Goal: Task Accomplishment & Management: Manage account settings

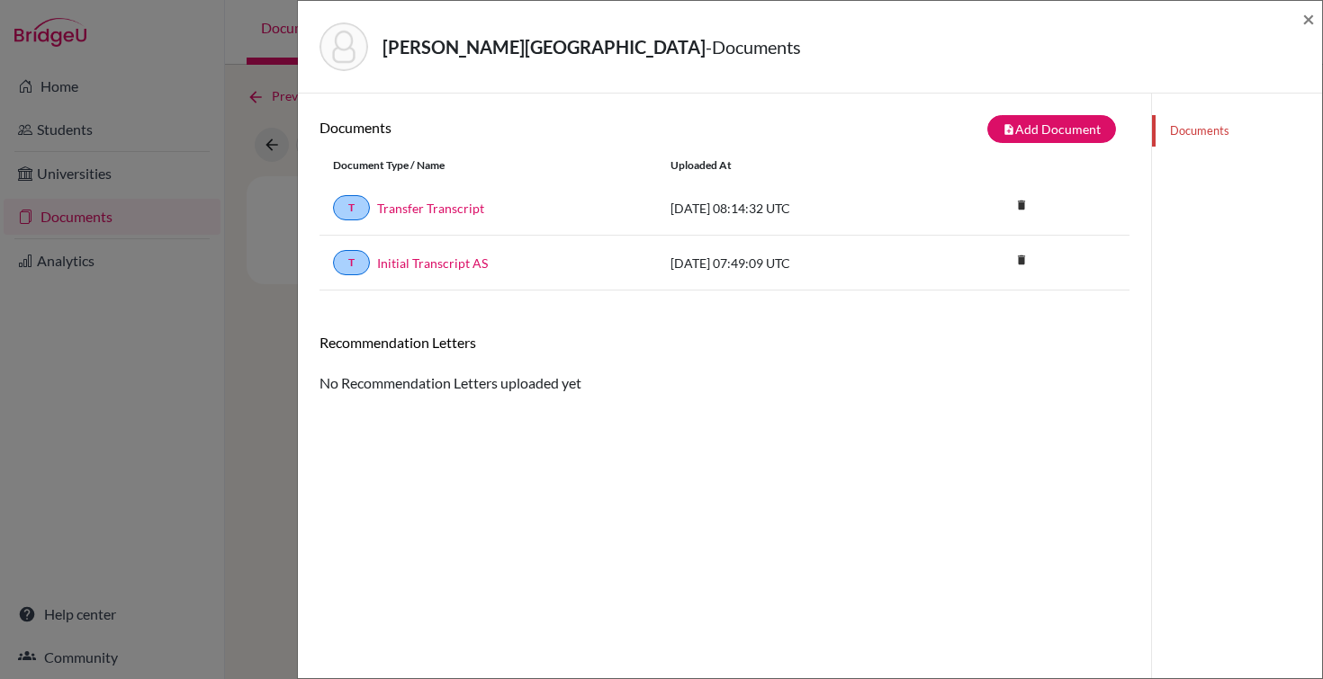
click at [771, 76] on div "Valkova, Melisa - Documents ×" at bounding box center [810, 46] width 1010 height 77
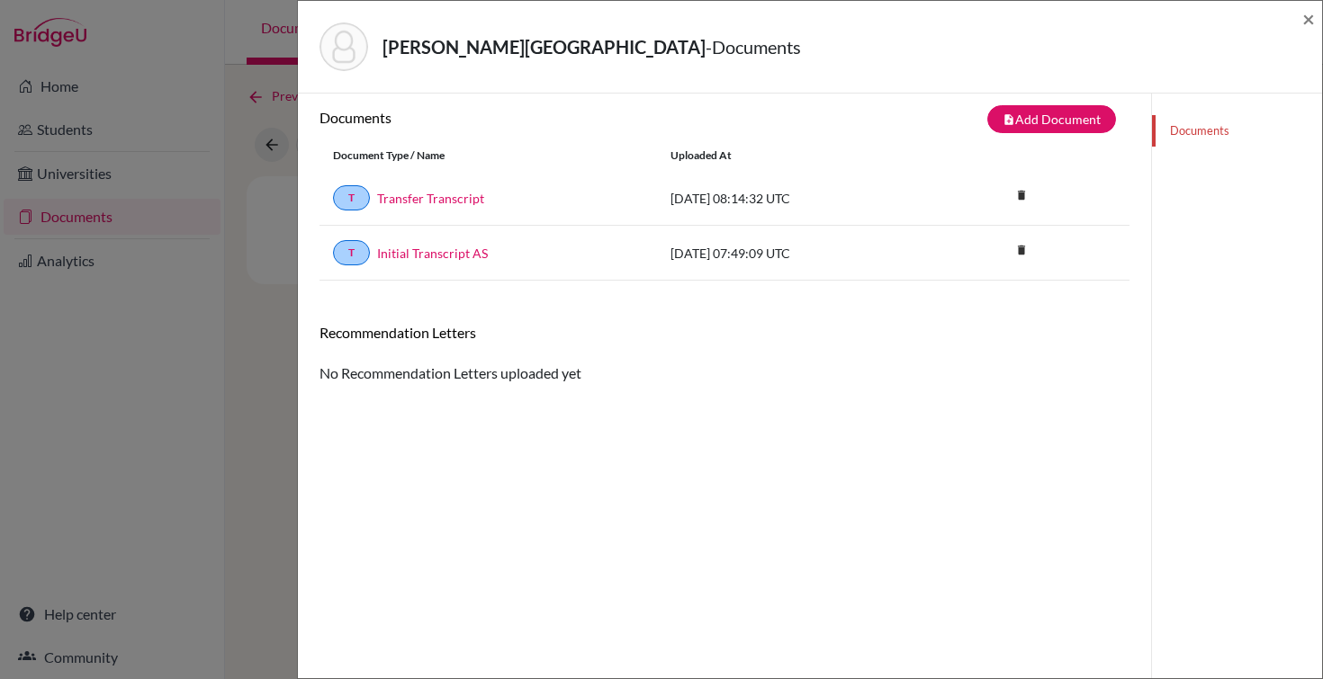
scroll to position [13, 0]
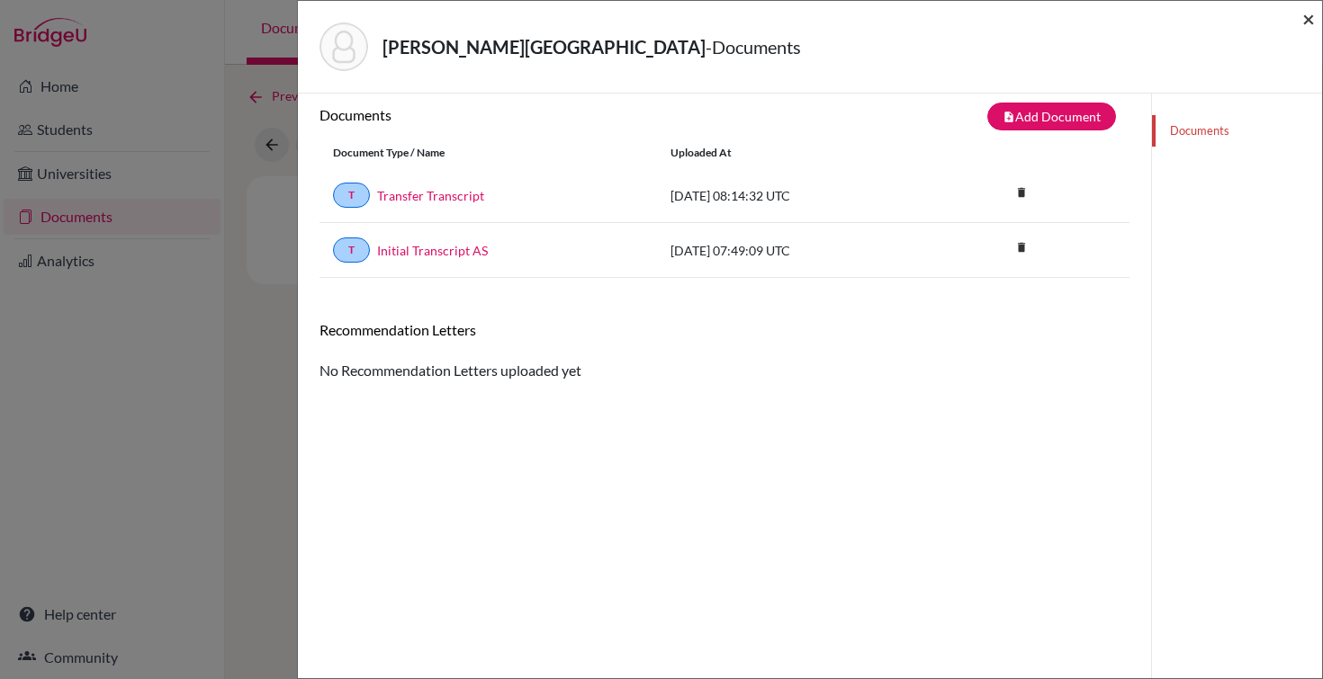
click at [1312, 18] on span "×" at bounding box center [1308, 18] width 13 height 26
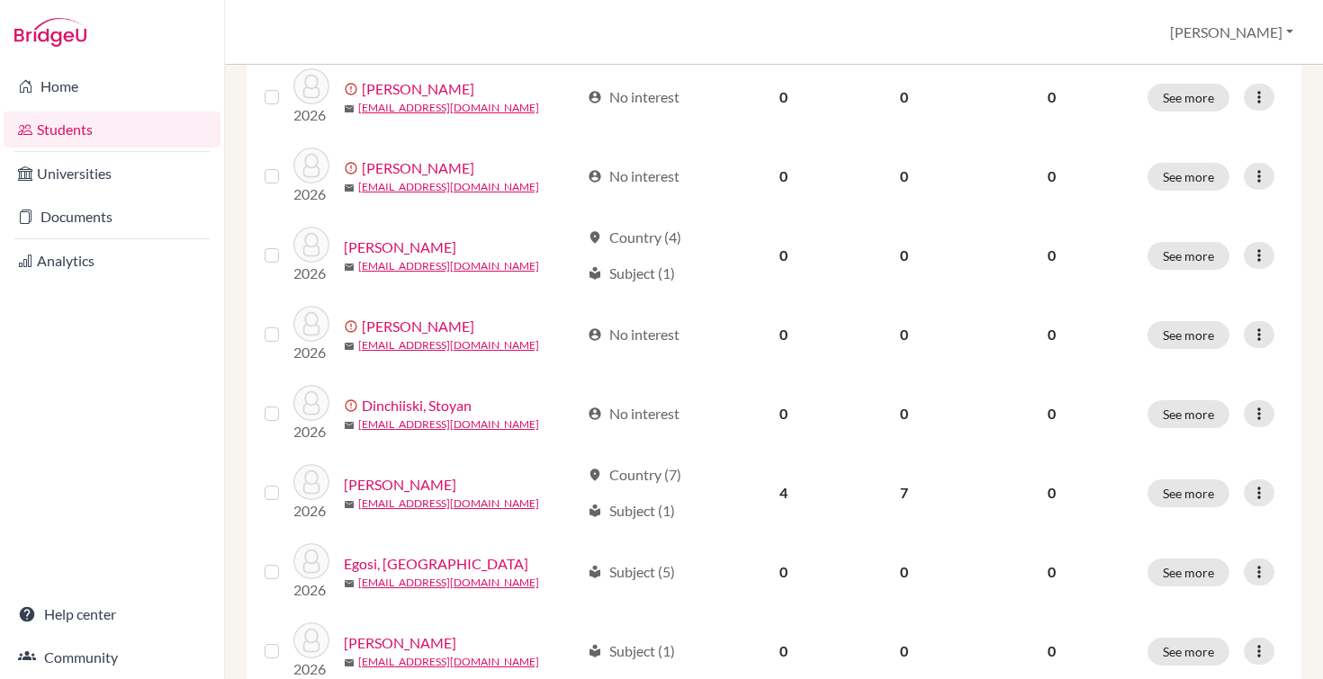
scroll to position [1379, 0]
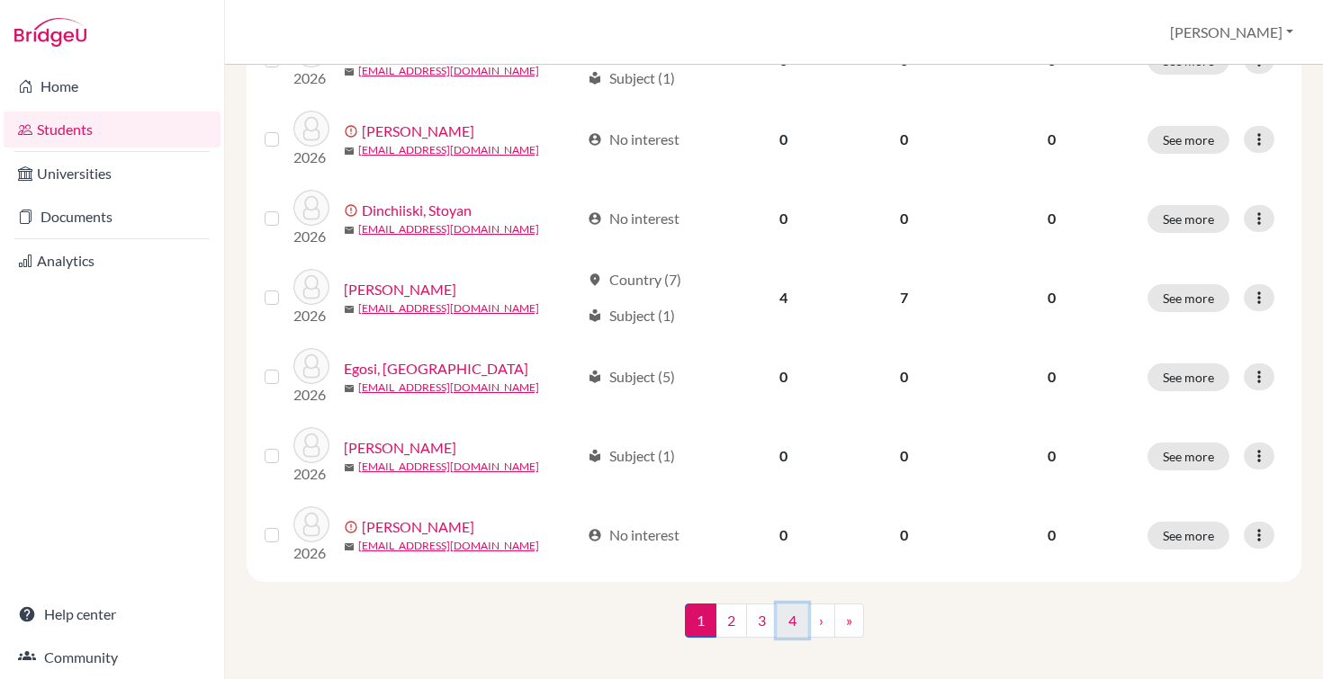
click at [795, 611] on link "4" at bounding box center [792, 621] width 31 height 34
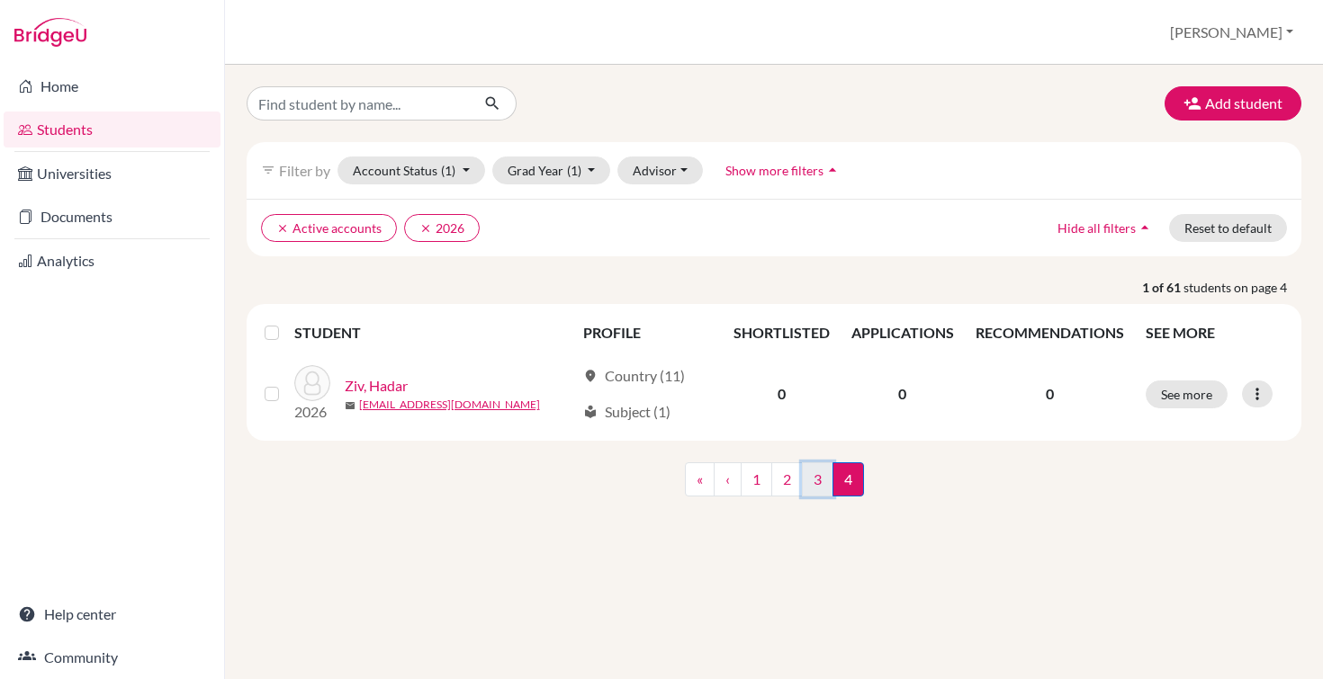
click at [811, 482] on link "3" at bounding box center [817, 480] width 31 height 34
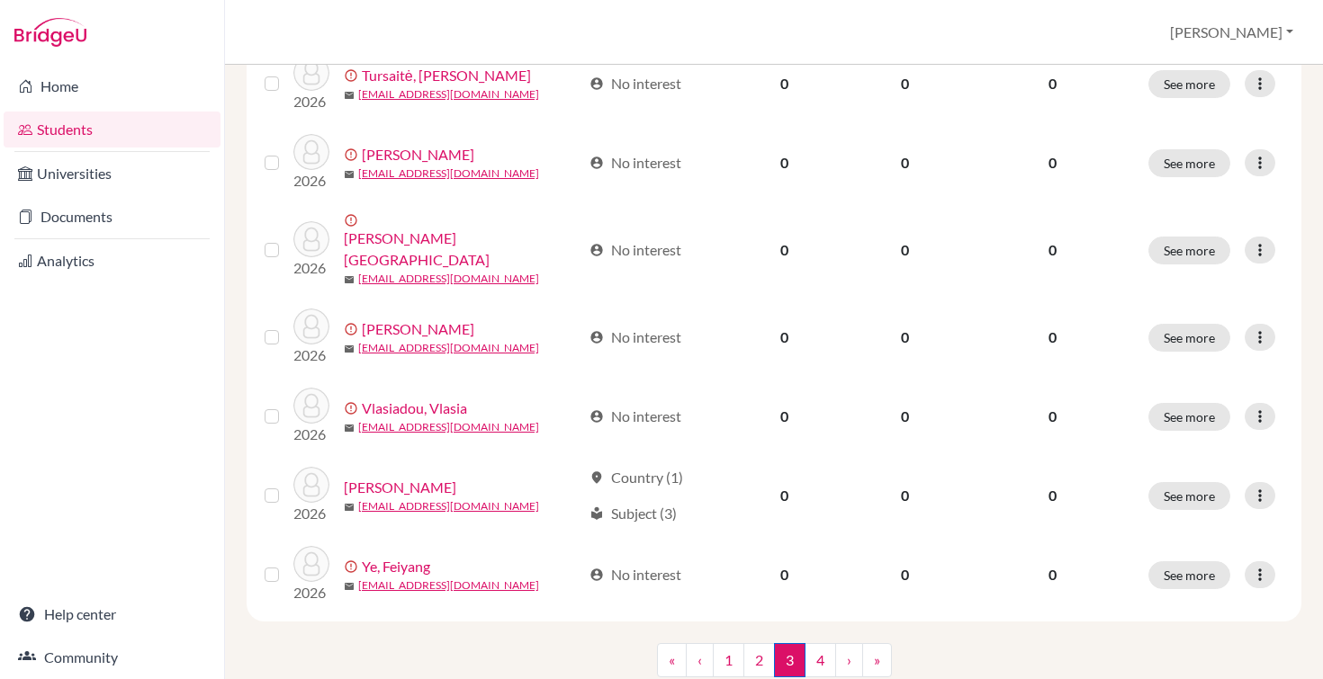
scroll to position [1379, 0]
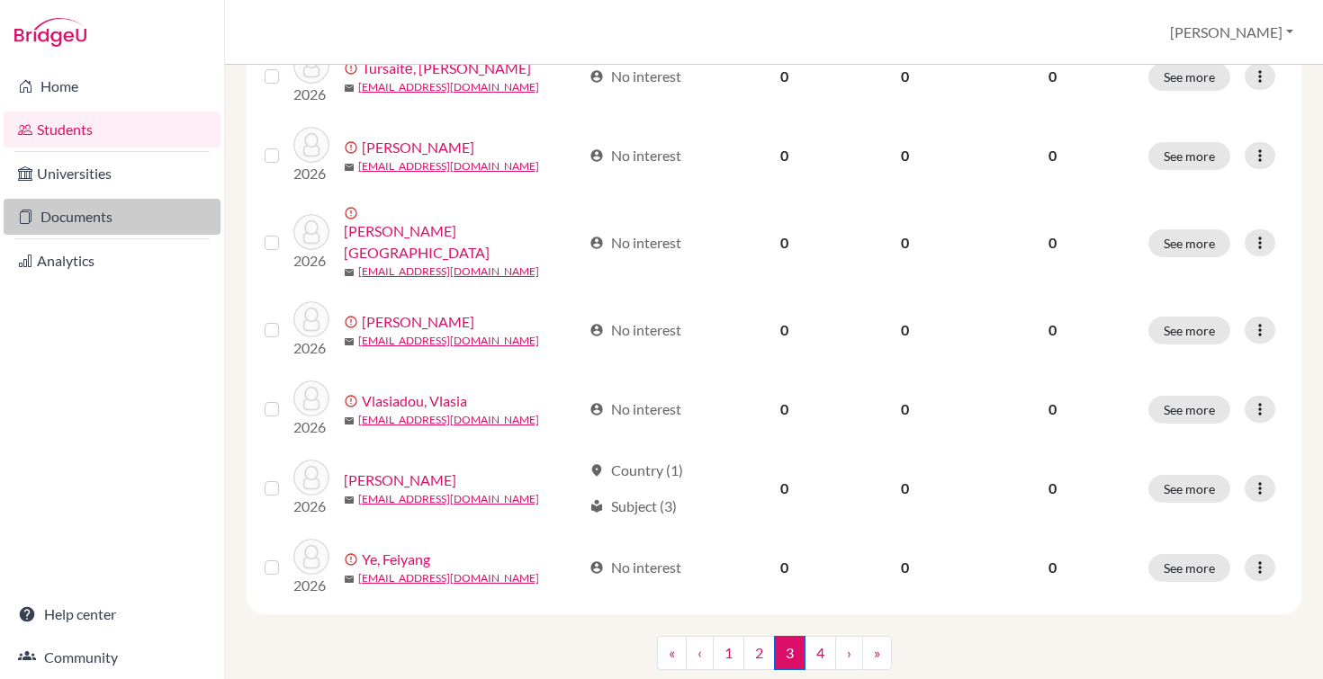
click at [68, 232] on link "Documents" at bounding box center [112, 217] width 217 height 36
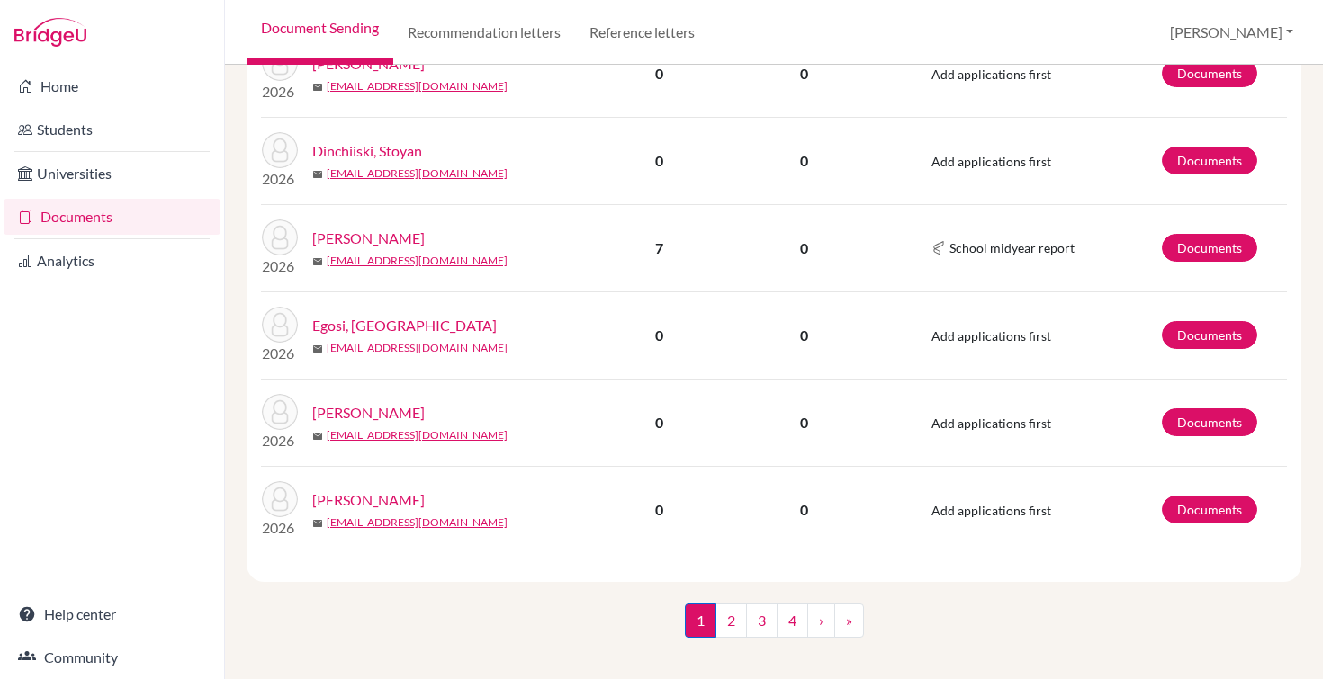
scroll to position [1648, 0]
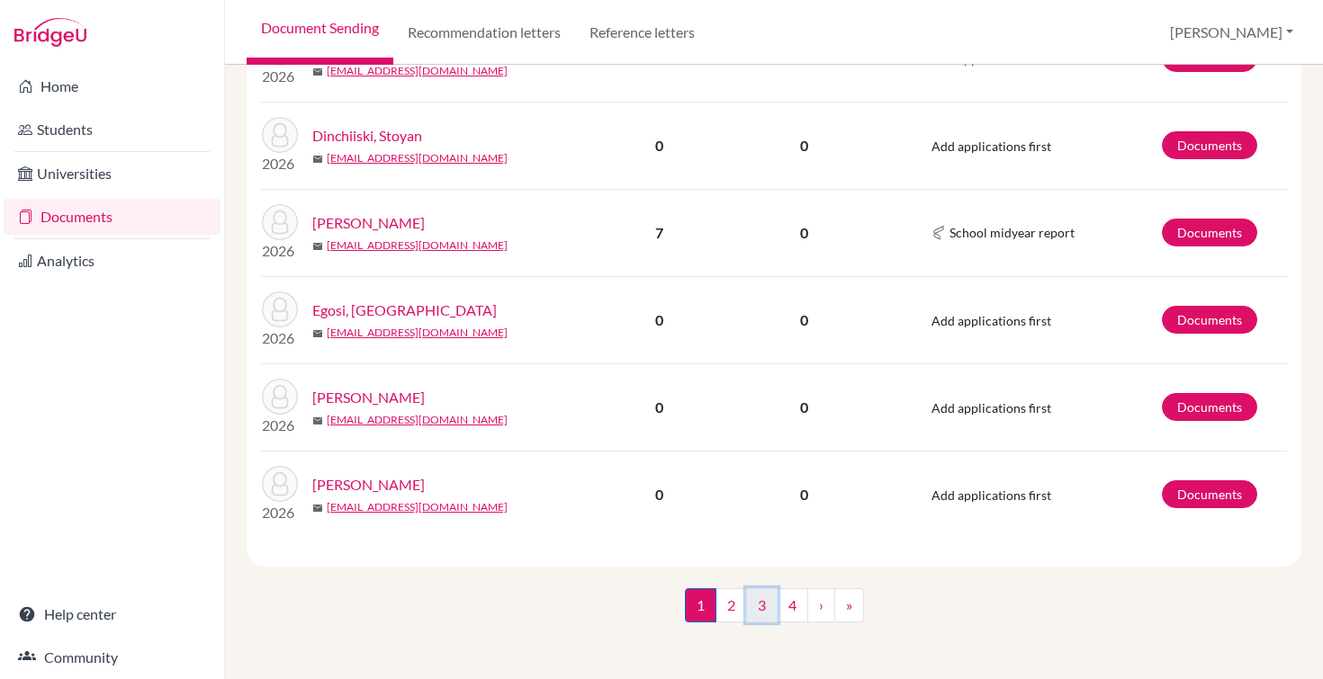
click at [765, 606] on link "3" at bounding box center [761, 605] width 31 height 34
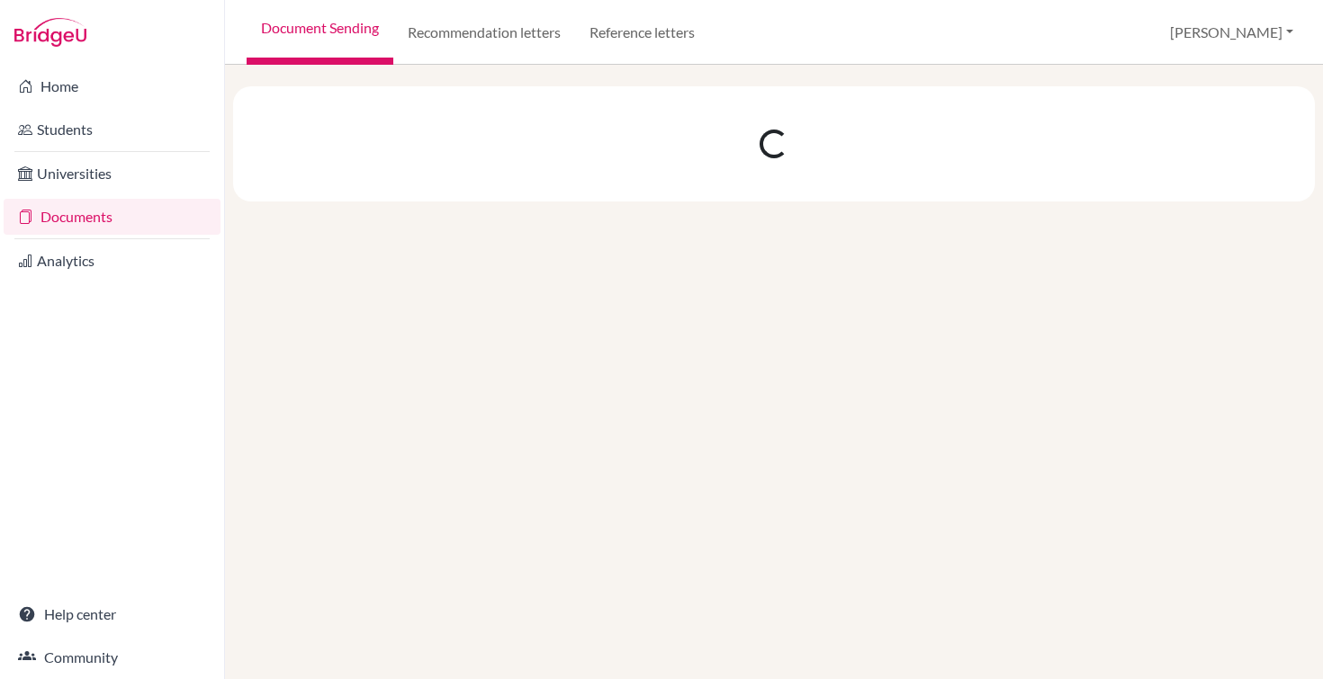
scroll to position [0, 0]
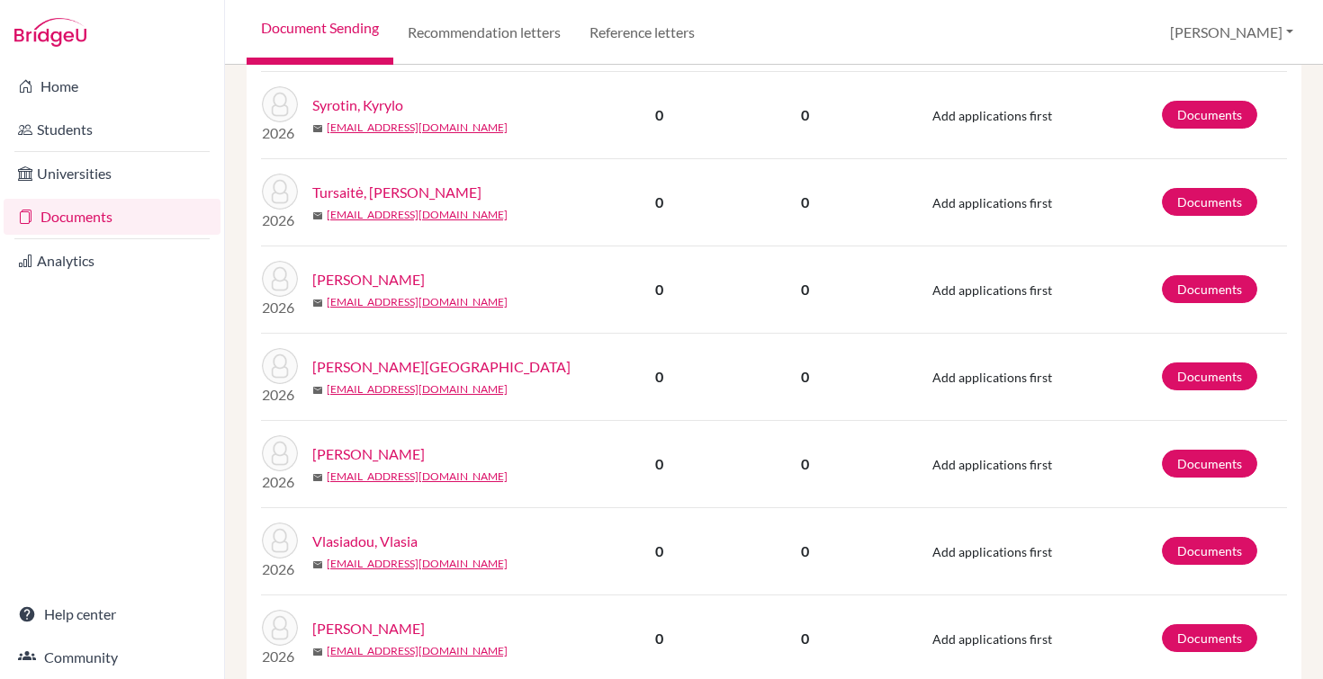
scroll to position [1449, 0]
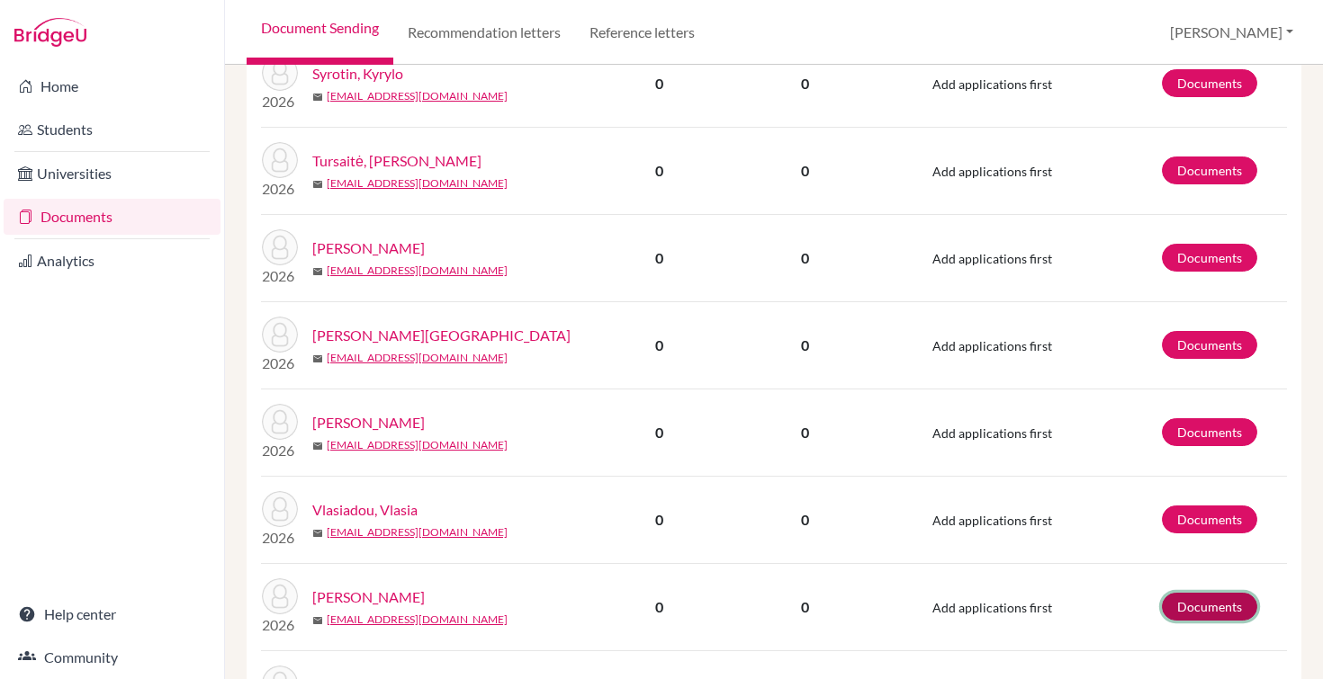
click at [1173, 616] on link "Documents" at bounding box center [1209, 607] width 95 height 28
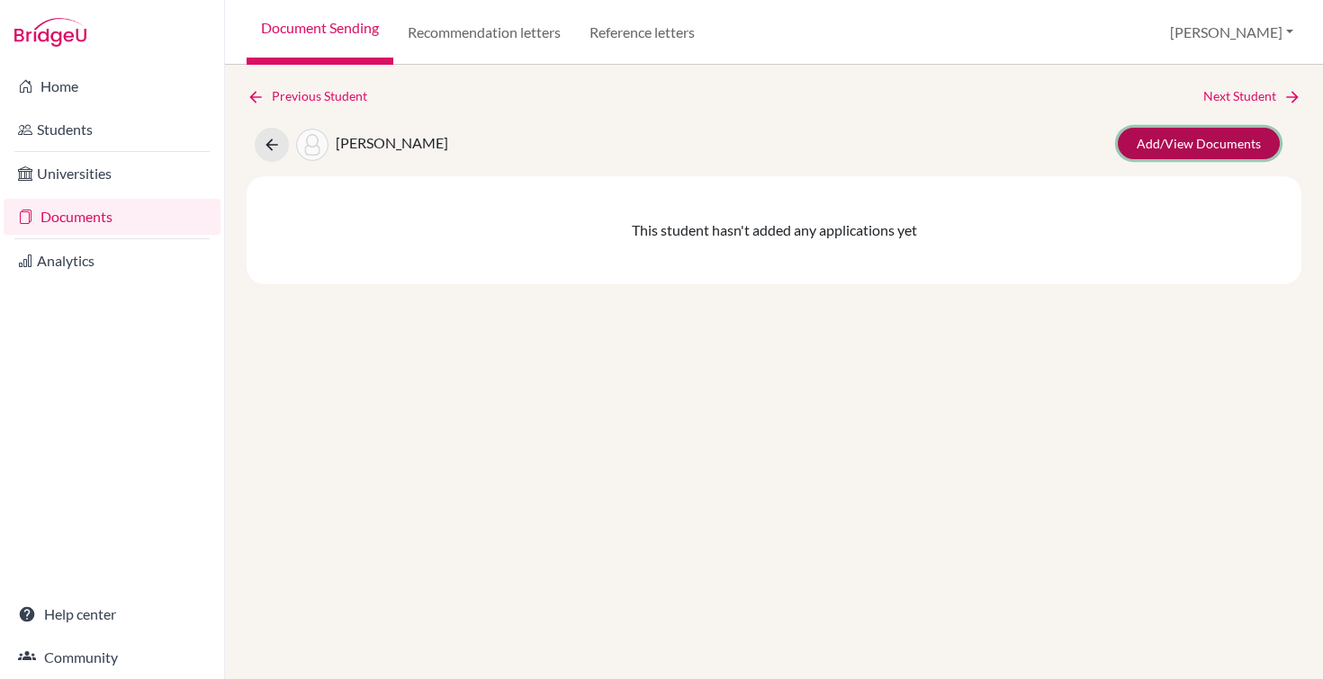
click at [1157, 151] on link "Add/View Documents" at bounding box center [1199, 143] width 162 height 31
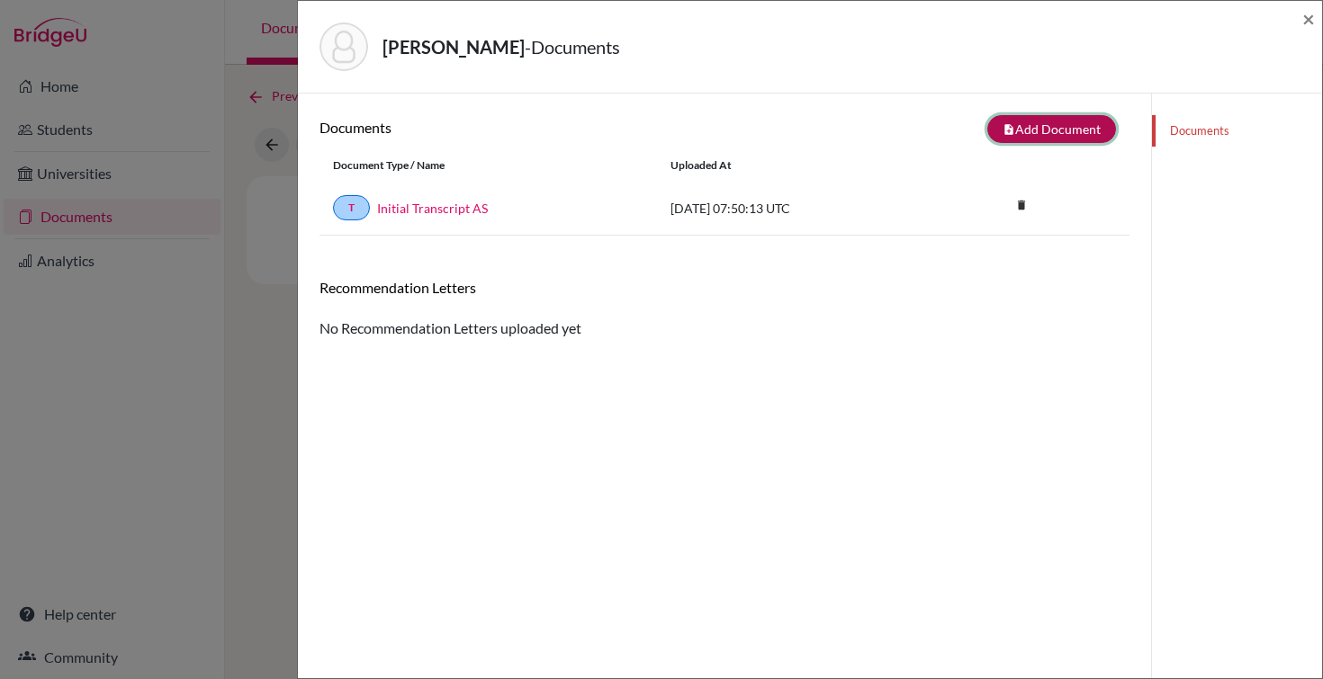
click at [1043, 134] on button "note_add Add Document" at bounding box center [1051, 129] width 129 height 28
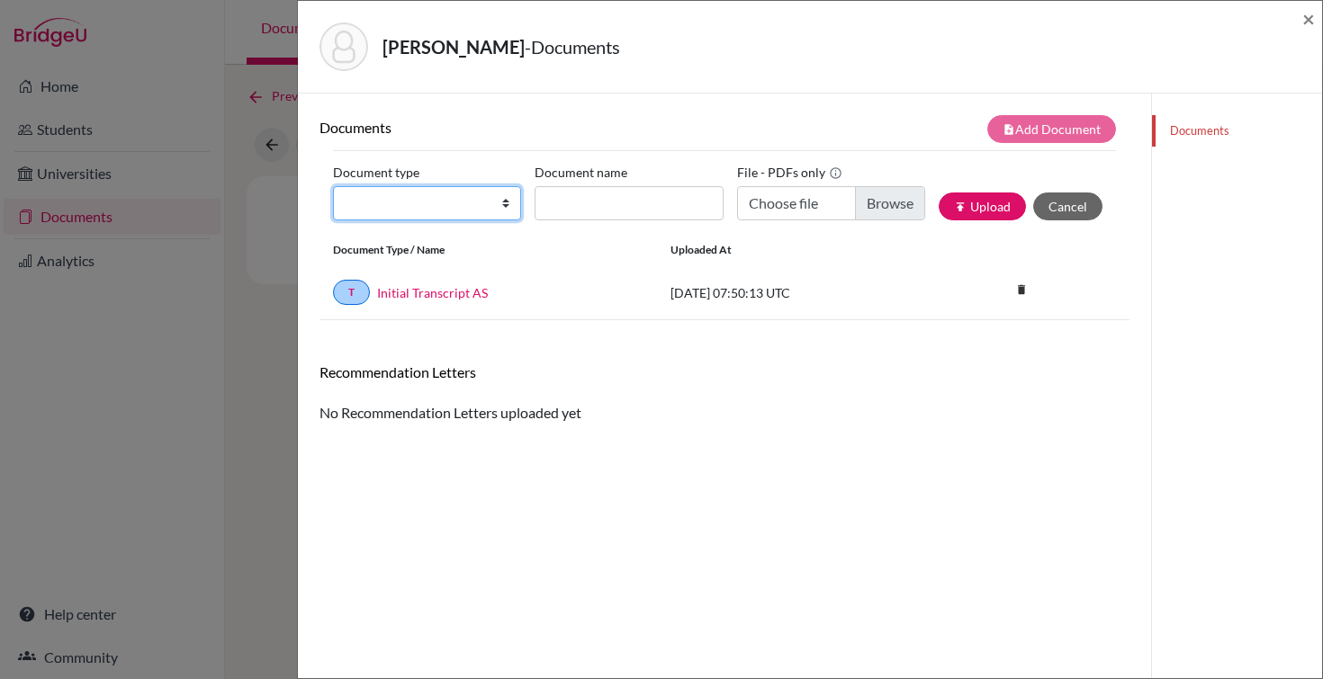
click at [497, 210] on select "Change explanation for Common App reports Counselor recommendation Internationa…" at bounding box center [427, 203] width 188 height 34
select select "5"
click at [333, 186] on select "Change explanation for Common App reports Counselor recommendation Internationa…" at bounding box center [427, 203] width 188 height 34
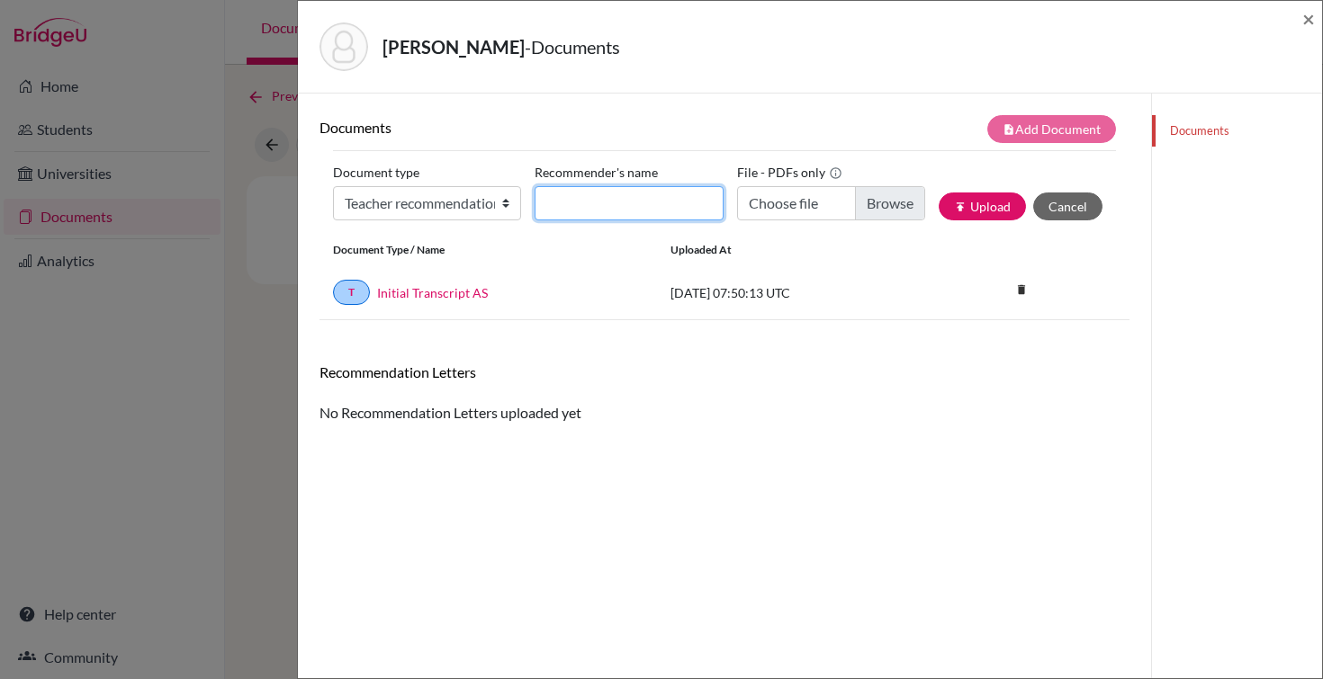
click at [588, 212] on input "Recommender's name" at bounding box center [628, 203] width 188 height 34
click at [1079, 212] on button "Cancel" at bounding box center [1067, 207] width 69 height 28
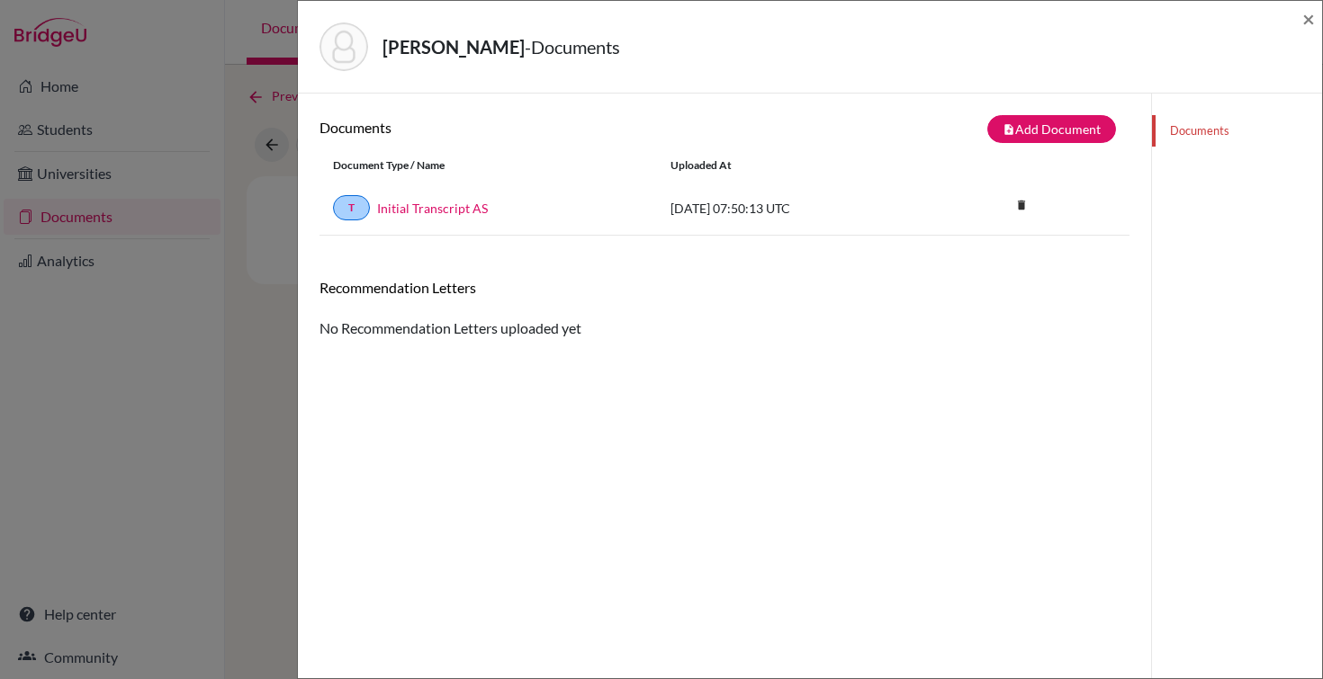
click at [1200, 139] on link "Documents" at bounding box center [1237, 130] width 170 height 31
click at [1313, 22] on span "×" at bounding box center [1308, 18] width 13 height 26
